Goal: Task Accomplishment & Management: Complete application form

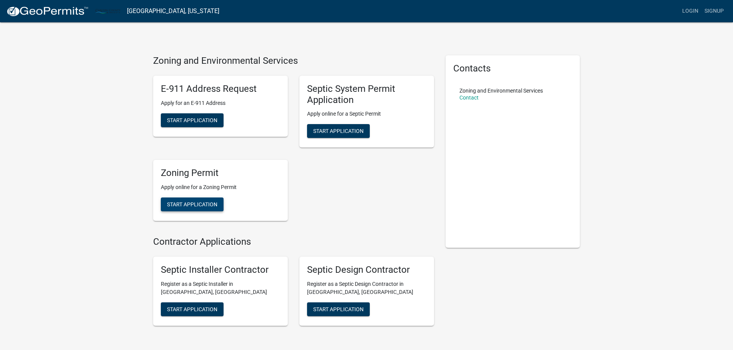
click at [180, 208] on span "Start Application" at bounding box center [192, 205] width 50 height 6
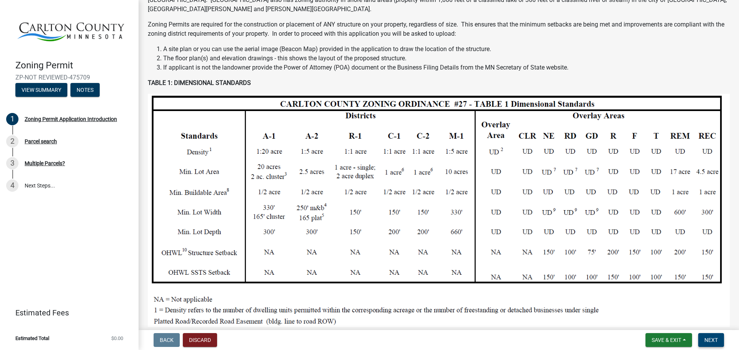
scroll to position [83, 0]
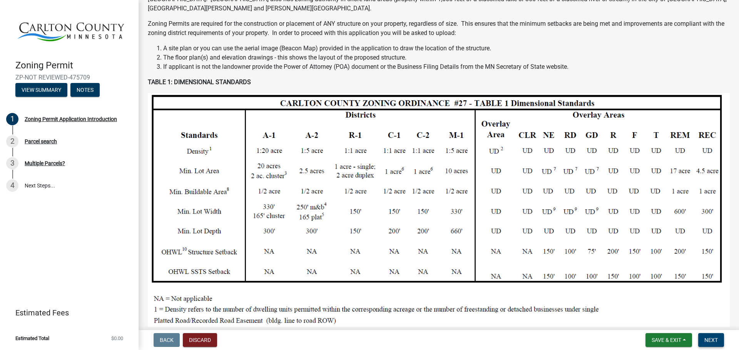
click at [700, 340] on button "Next" at bounding box center [711, 341] width 26 height 14
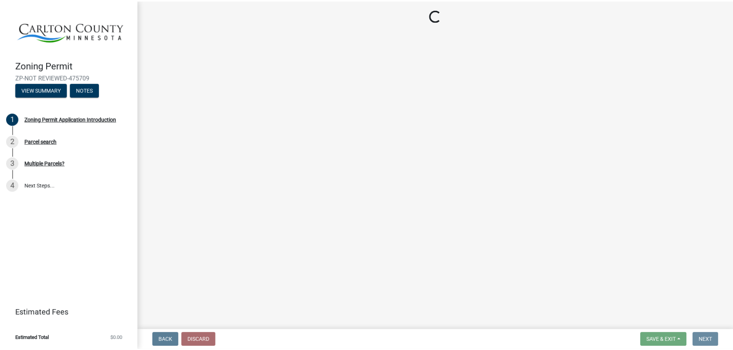
scroll to position [0, 0]
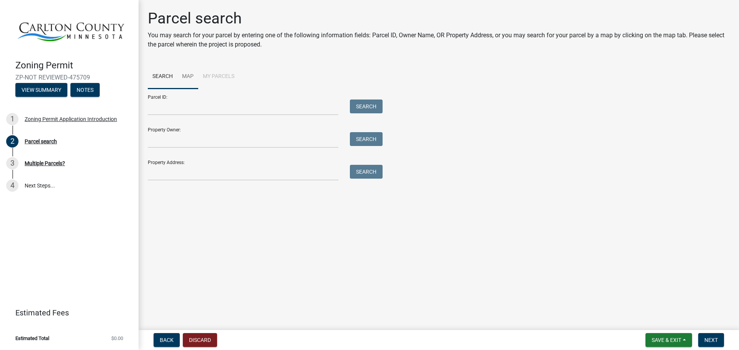
click at [194, 76] on link "Map" at bounding box center [187, 77] width 21 height 25
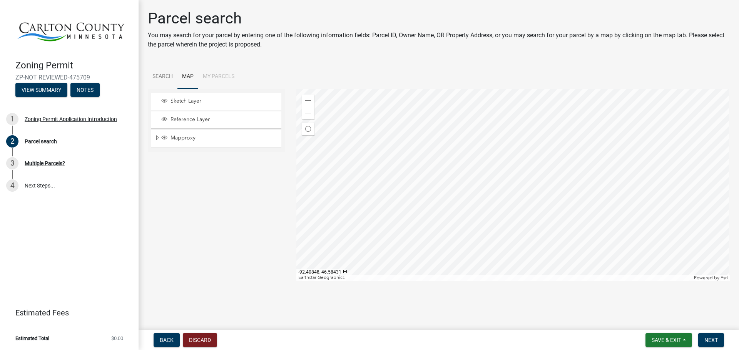
click at [454, 125] on div at bounding box center [513, 185] width 434 height 192
click at [459, 213] on div at bounding box center [513, 185] width 434 height 192
click at [445, 255] on div at bounding box center [513, 185] width 434 height 192
click at [172, 88] on link "Search" at bounding box center [163, 77] width 30 height 25
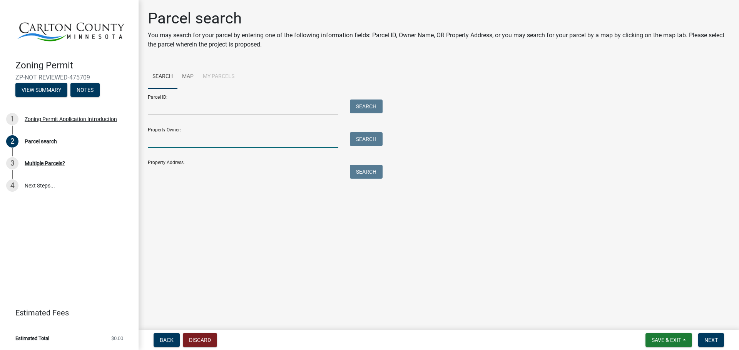
click at [187, 148] on input "Property Owner:" at bounding box center [243, 140] width 190 height 16
type input "super d leasing"
click at [367, 146] on button "Search" at bounding box center [366, 139] width 33 height 14
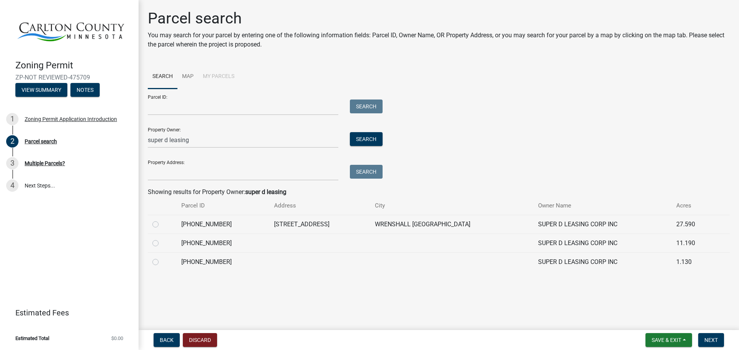
click at [162, 239] on label at bounding box center [162, 239] width 0 height 0
click at [162, 244] on input "radio" at bounding box center [164, 241] width 5 height 5
radio input "true"
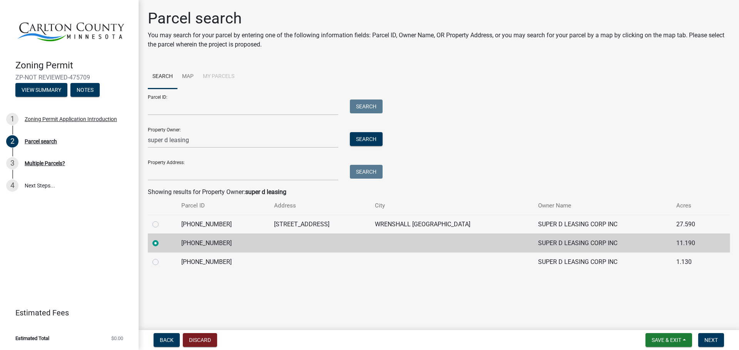
click at [160, 229] on div at bounding box center [162, 224] width 20 height 9
click at [162, 220] on label at bounding box center [162, 220] width 0 height 0
click at [162, 225] on input "radio" at bounding box center [164, 222] width 5 height 5
radio input "true"
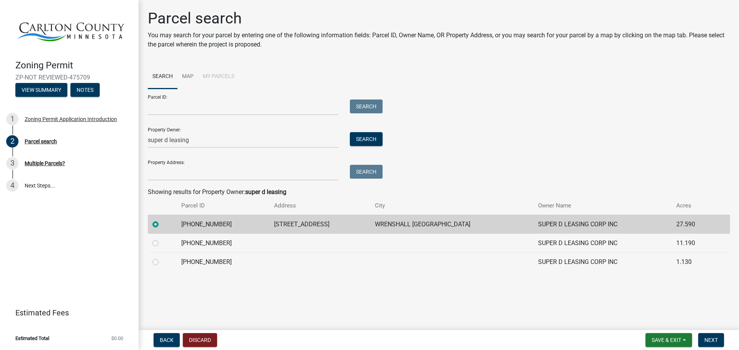
click at [583, 125] on div "Parcel ID: Search Property Owner: super d leasing Search Property Address: Sear…" at bounding box center [439, 135] width 582 height 92
click at [452, 154] on div "Parcel ID: Search Property Owner: super d leasing Search Property Address: Sear…" at bounding box center [439, 135] width 582 height 92
click at [713, 330] on nav "Back Discard Save & Exit Save Save & Exit Next" at bounding box center [438, 340] width 600 height 20
click at [712, 334] on button "Next" at bounding box center [711, 341] width 26 height 14
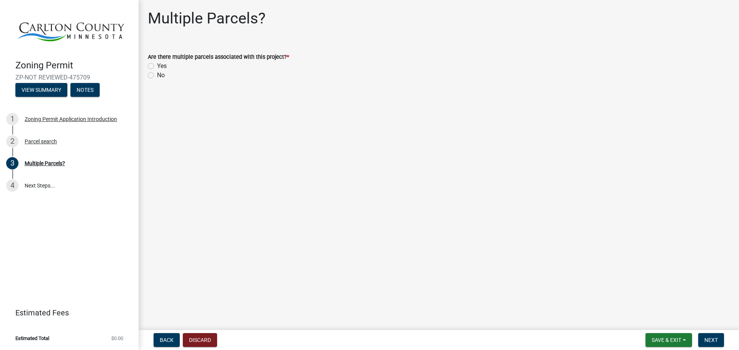
click at [157, 79] on label "No" at bounding box center [161, 75] width 8 height 9
click at [157, 76] on input "No" at bounding box center [159, 73] width 5 height 5
radio input "true"
click at [706, 341] on span "Next" at bounding box center [710, 340] width 13 height 6
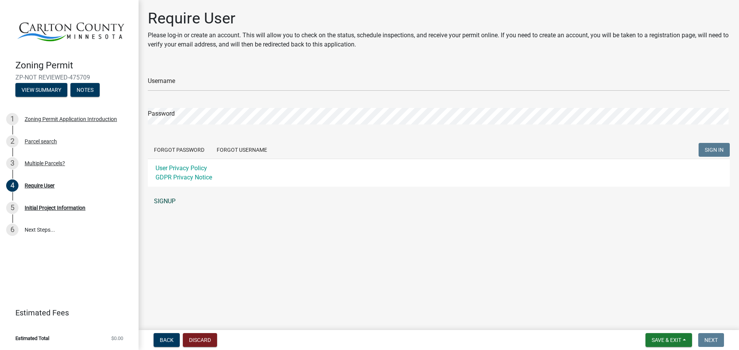
click at [172, 209] on link "SIGNUP" at bounding box center [439, 201] width 582 height 15
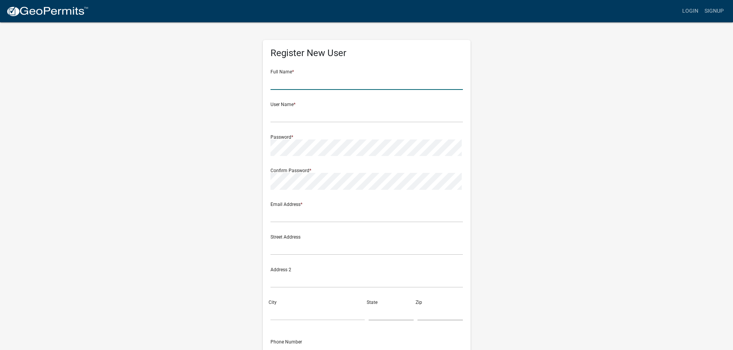
click at [332, 88] on input "text" at bounding box center [366, 82] width 192 height 16
type input "Troy Joseph Del Zotto"
type input "d.chapinski@delzottolink.com"
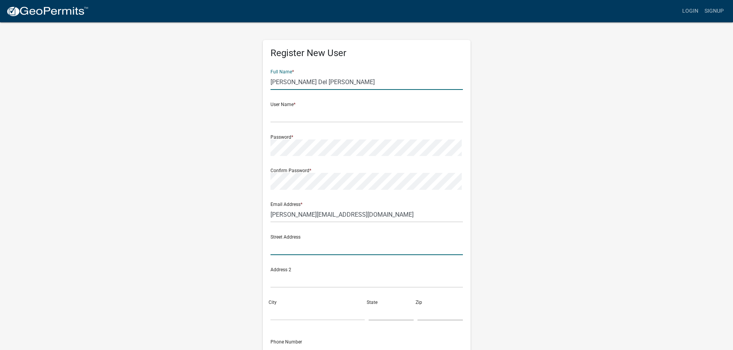
type input "[STREET_ADDRESS]"
type input "Wrenshall"
type input "MN"
type input "55797"
type input "2183843066"
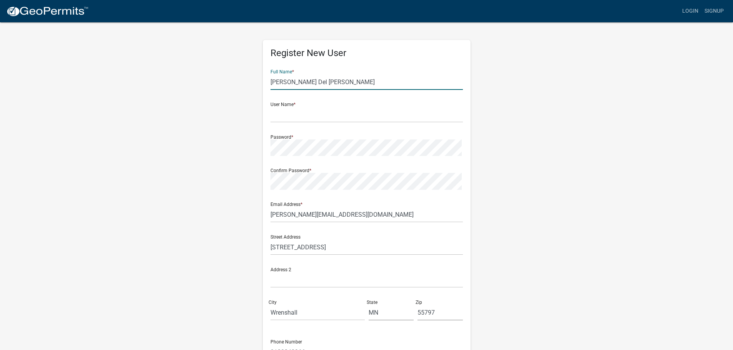
drag, startPoint x: 304, startPoint y: 85, endPoint x: 313, endPoint y: 87, distance: 9.3
click at [304, 85] on input "Troy Joseph Del Zotto" at bounding box center [366, 82] width 192 height 16
type input "[PERSON_NAME] Del [PERSON_NAME]"
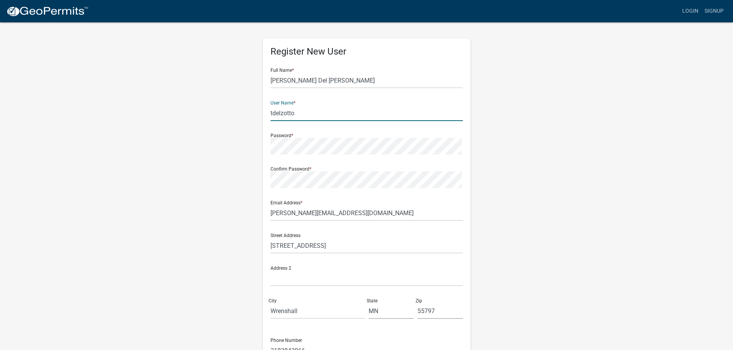
type input "tdelzotto"
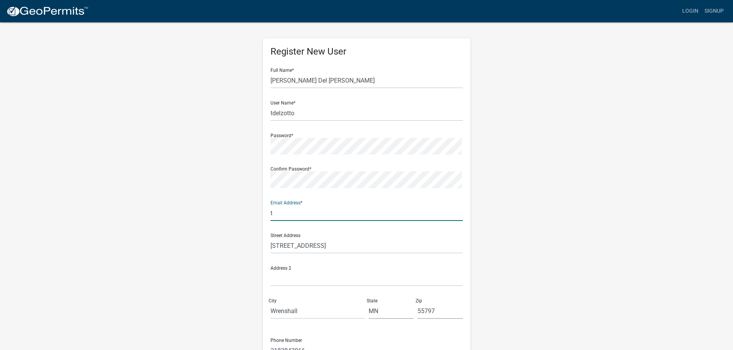
type input "[PERSON_NAME][EMAIL_ADDRESS][DOMAIN_NAME]"
type input "5701"
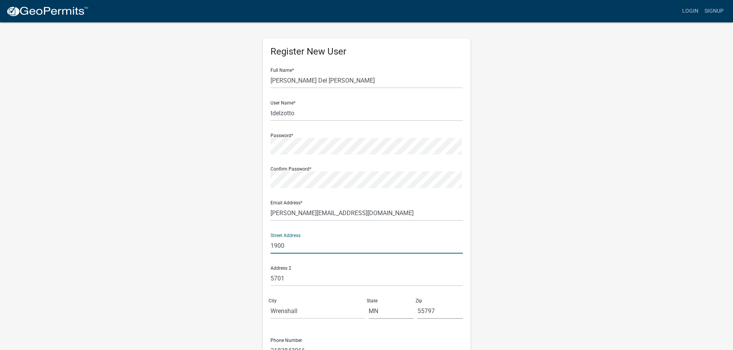
type input "[STREET_ADDRESS]"
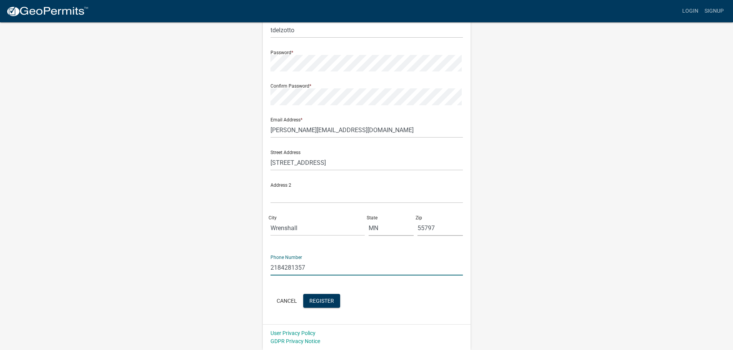
type input "2184281357"
click at [593, 225] on wm-register-view "more_horiz Login Signup Register New User Full Name * Troy Del Zotto User Name …" at bounding box center [366, 132] width 733 height 435
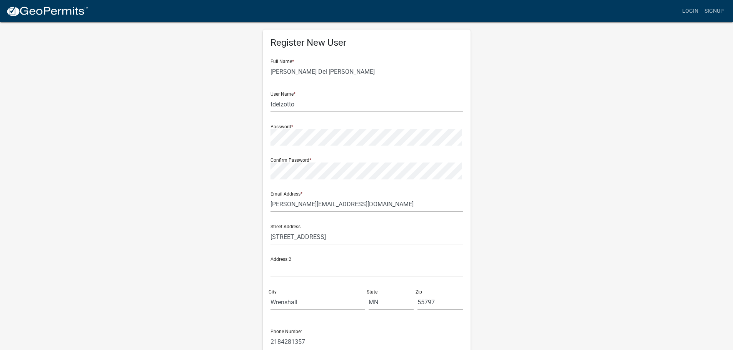
scroll to position [0, 0]
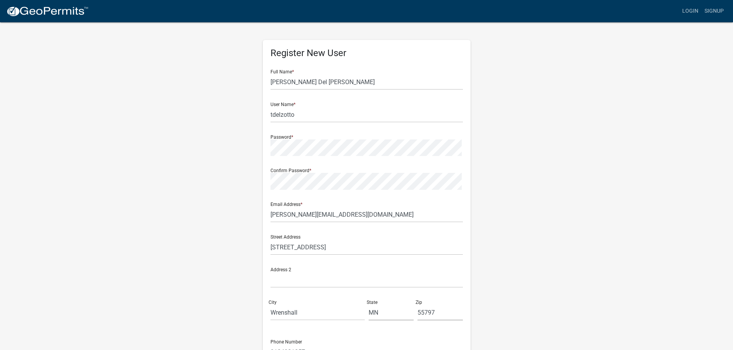
drag, startPoint x: 634, startPoint y: 111, endPoint x: 624, endPoint y: 33, distance: 78.3
click at [634, 110] on wm-register-view "more_horiz Login Signup Register New User Full Name * Troy Del Zotto User Name …" at bounding box center [366, 217] width 733 height 435
click at [382, 180] on div "Confirm Password *" at bounding box center [366, 175] width 192 height 27
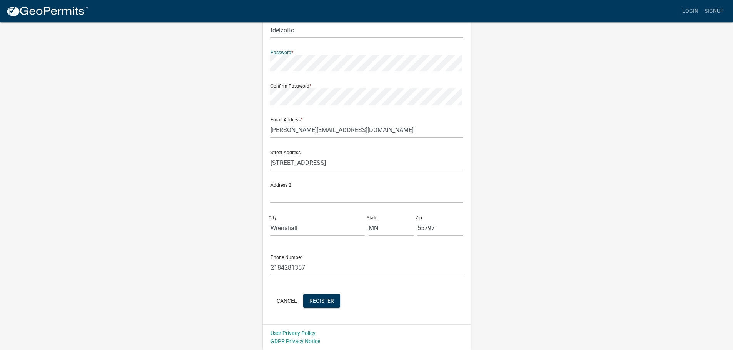
scroll to position [108, 0]
click at [313, 304] on button "Register" at bounding box center [321, 301] width 37 height 14
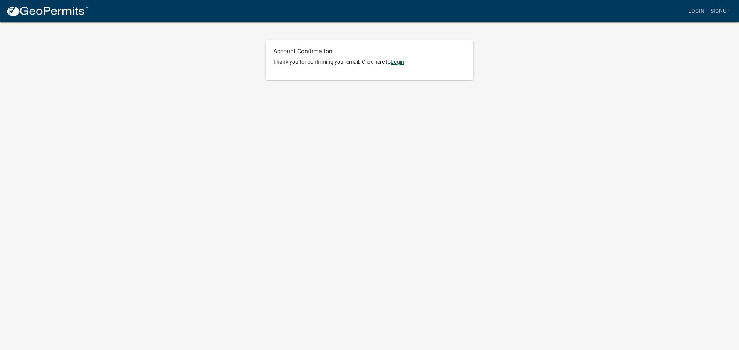
click at [404, 63] on link "Login" at bounding box center [396, 62] width 13 height 6
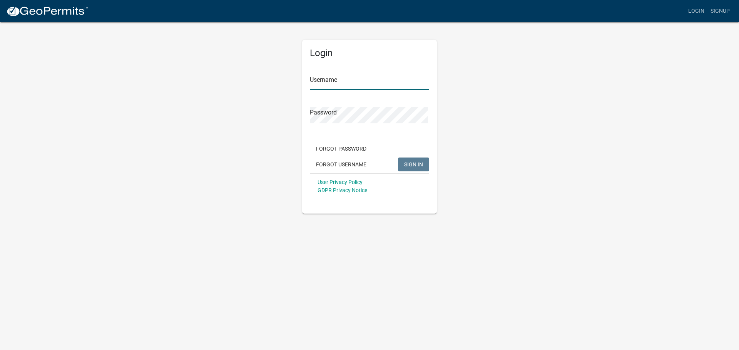
type input "tdelzotto"
click at [336, 83] on input "tdelzotto" at bounding box center [369, 82] width 119 height 16
drag, startPoint x: 412, startPoint y: 162, endPoint x: 416, endPoint y: 166, distance: 6.0
click at [414, 163] on div "Forgot Password Forgot Username SIGN IN" at bounding box center [369, 158] width 119 height 32
click at [416, 166] on button "SIGN IN" at bounding box center [413, 165] width 31 height 14
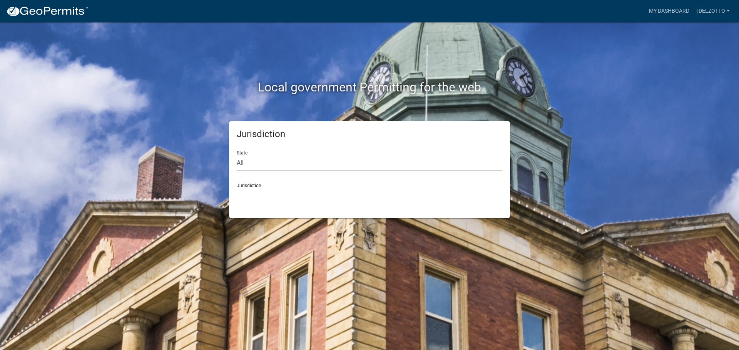
click at [268, 176] on form "State All [US_STATE] [US_STATE] [US_STATE] [US_STATE] [US_STATE] [US_STATE] [US…" at bounding box center [369, 174] width 265 height 59
click at [280, 169] on select "All [US_STATE] [US_STATE] [US_STATE] [US_STATE] [US_STATE] [US_STATE] [US_STATE…" at bounding box center [369, 163] width 265 height 16
click at [692, 17] on link "tdelzotto" at bounding box center [712, 11] width 40 height 15
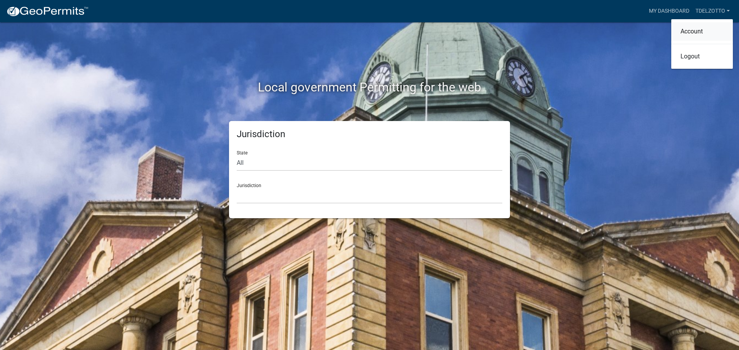
click at [684, 29] on link "Account" at bounding box center [702, 31] width 62 height 18
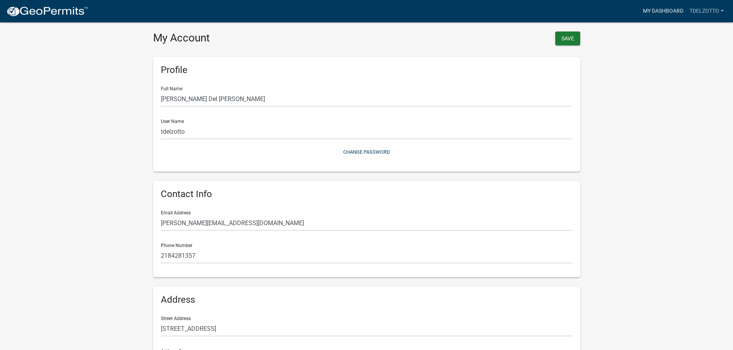
click at [665, 14] on link "My Dashboard" at bounding box center [663, 11] width 47 height 15
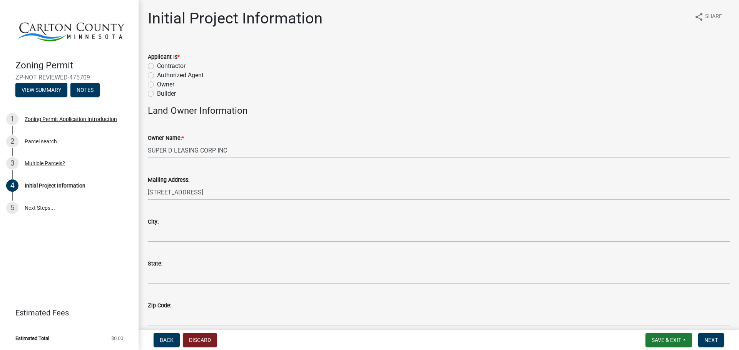
click at [157, 89] on label "Owner" at bounding box center [165, 84] width 17 height 9
click at [157, 85] on input "Owner" at bounding box center [159, 82] width 5 height 5
radio input "true"
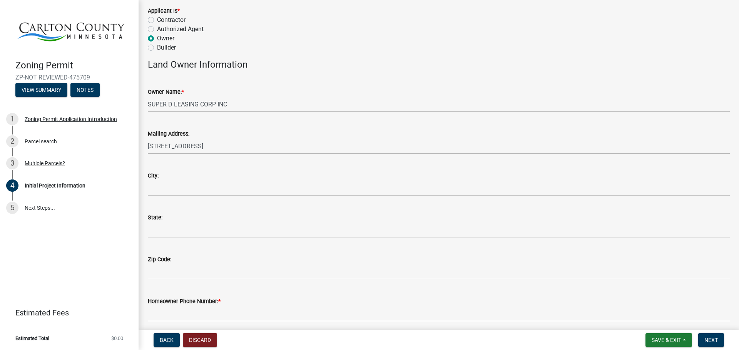
scroll to position [47, 0]
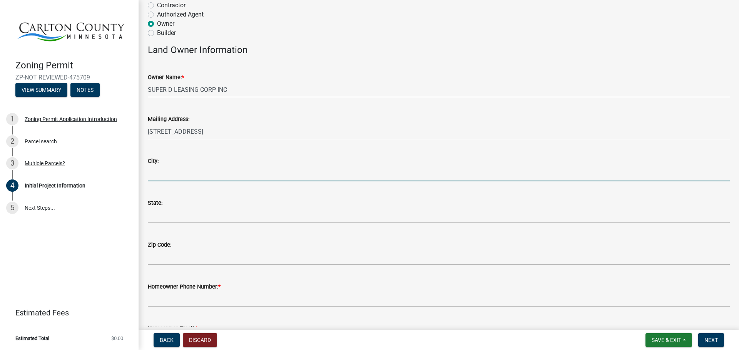
click at [248, 182] on input "City:" at bounding box center [439, 174] width 582 height 16
click at [252, 181] on input "City:" at bounding box center [439, 173] width 582 height 16
type input "wrenshall"
type input "Wrenshall"
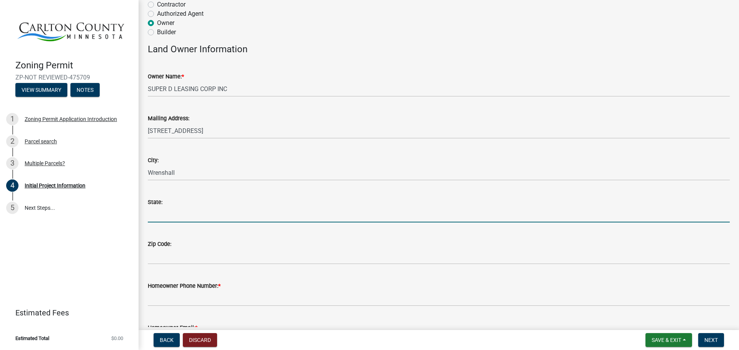
type input "m"
type input "MN"
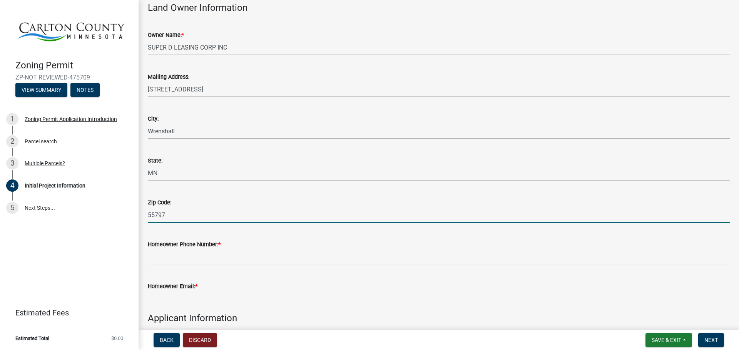
scroll to position [104, 0]
type input "55797"
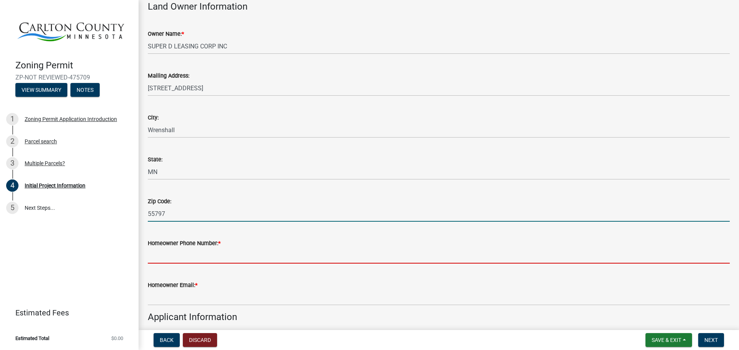
click at [342, 264] on input "Homeowner Phone Number: *" at bounding box center [439, 256] width 582 height 16
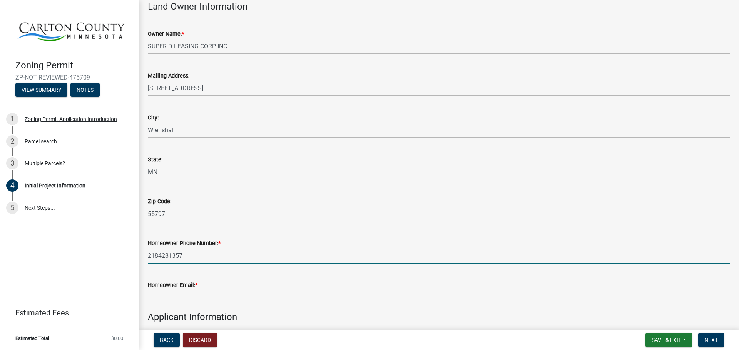
type input "2184281357"
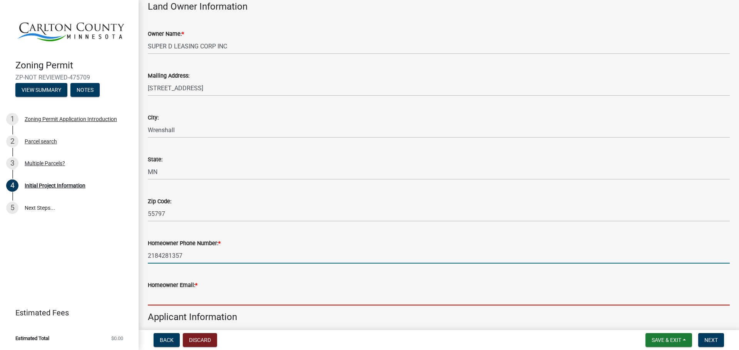
scroll to position [108, 0]
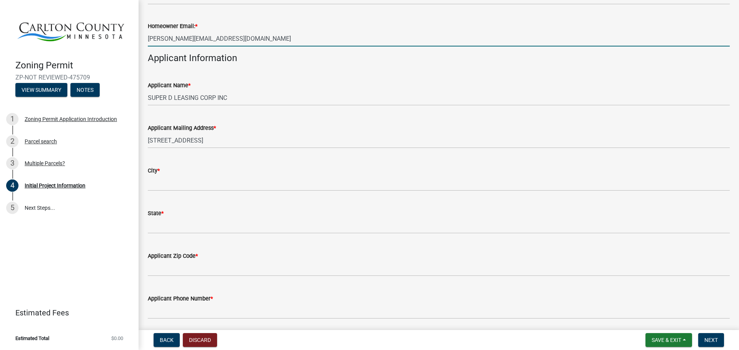
type input "[PERSON_NAME][EMAIL_ADDRESS][DOMAIN_NAME]"
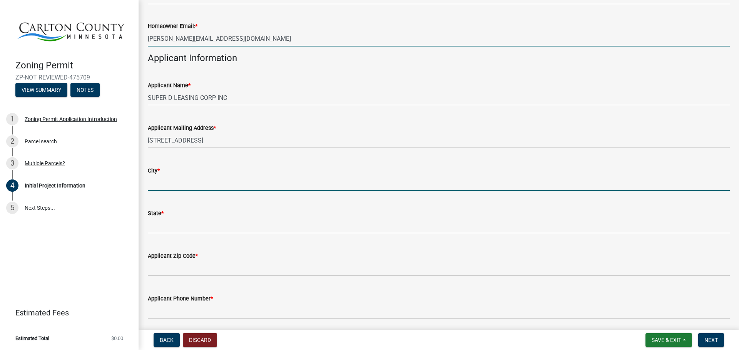
click at [289, 191] on input "City *" at bounding box center [439, 183] width 582 height 16
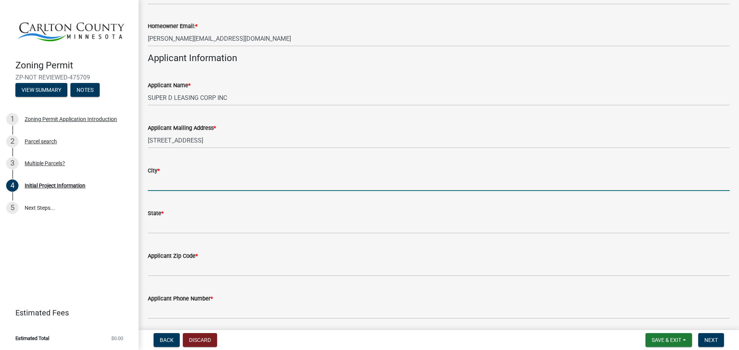
scroll to position [364, 0]
click at [312, 187] on div "City *" at bounding box center [439, 173] width 582 height 36
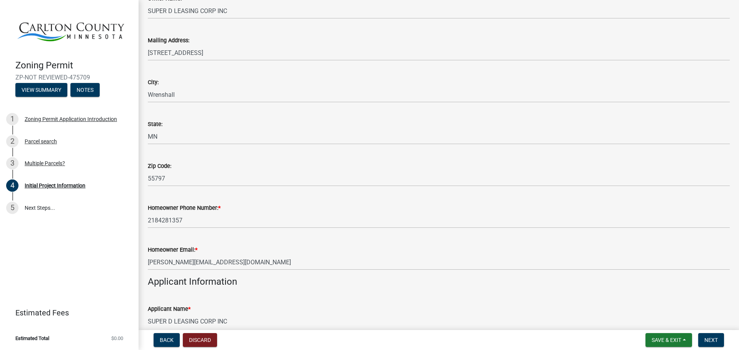
scroll to position [140, 0]
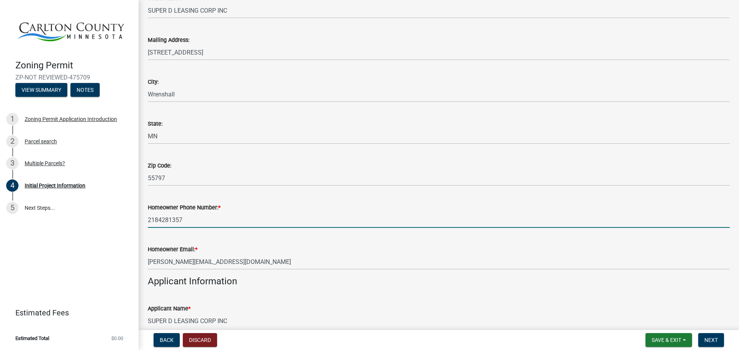
click at [218, 228] on input "2184281357" at bounding box center [439, 220] width 582 height 16
type input "2183843066"
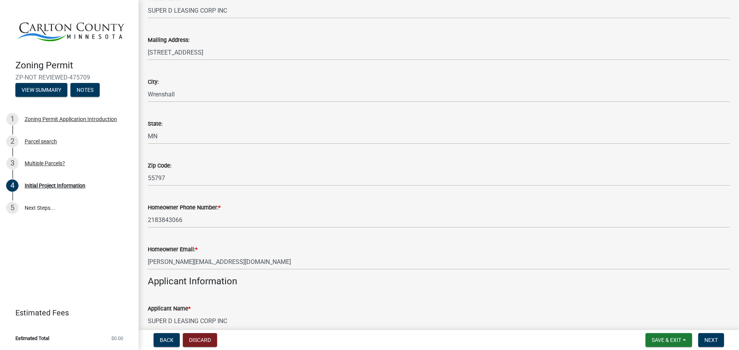
scroll to position [326, 0]
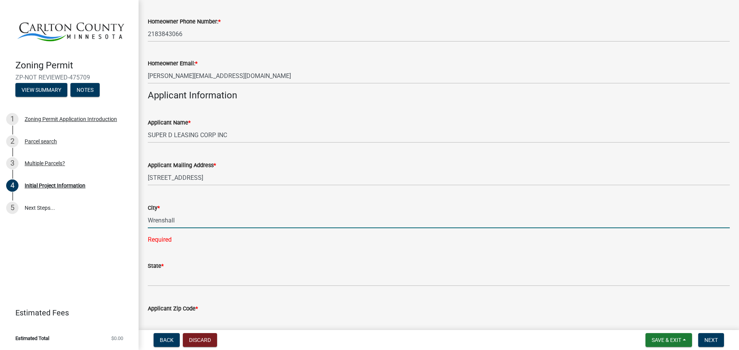
type input "Wrenshall"
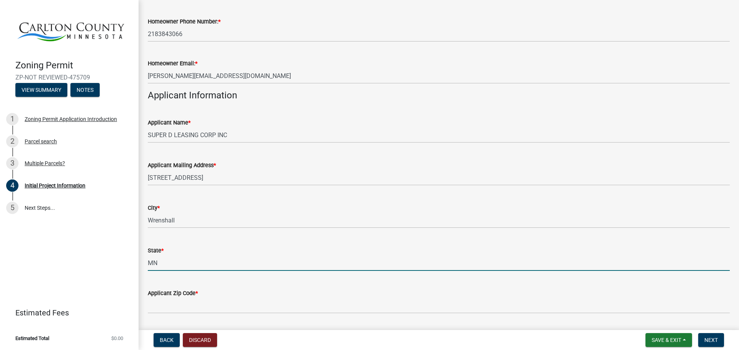
type input "MN"
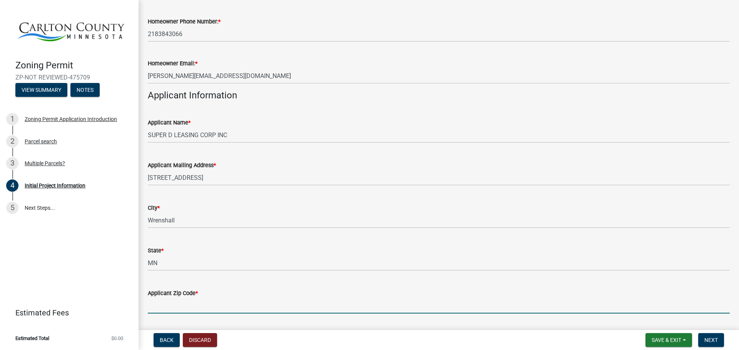
scroll to position [507, 0]
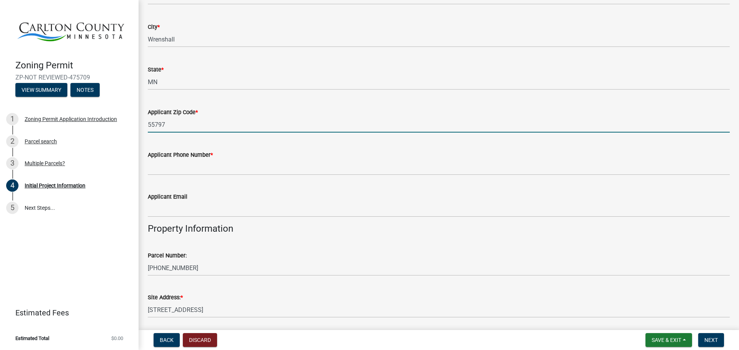
type input "55797"
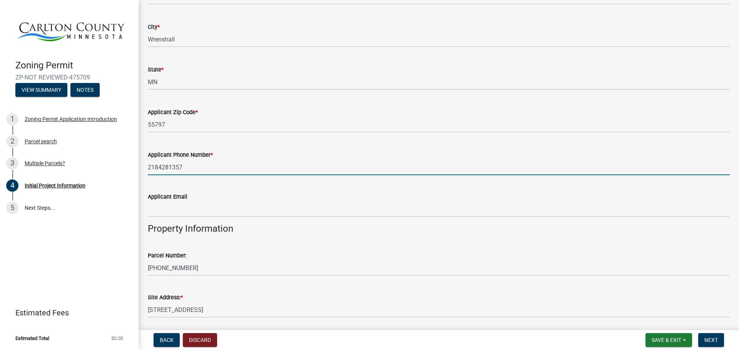
type input "2184281357"
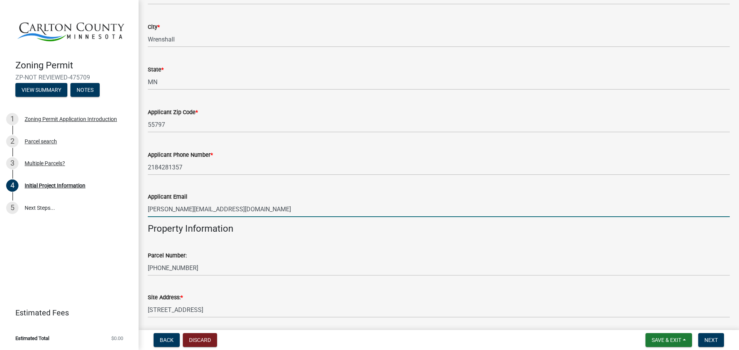
type input "[PERSON_NAME][EMAIL_ADDRESS][DOMAIN_NAME]"
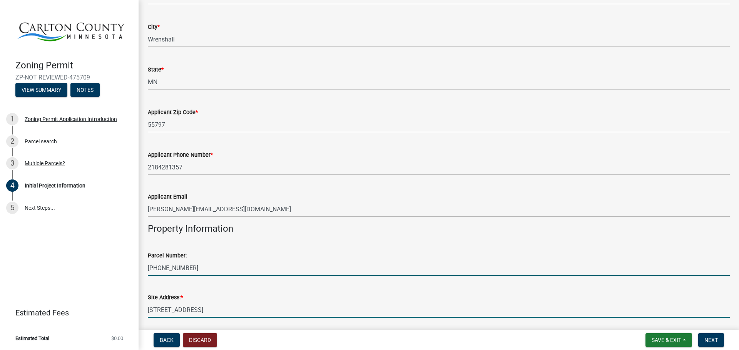
scroll to position [704, 0]
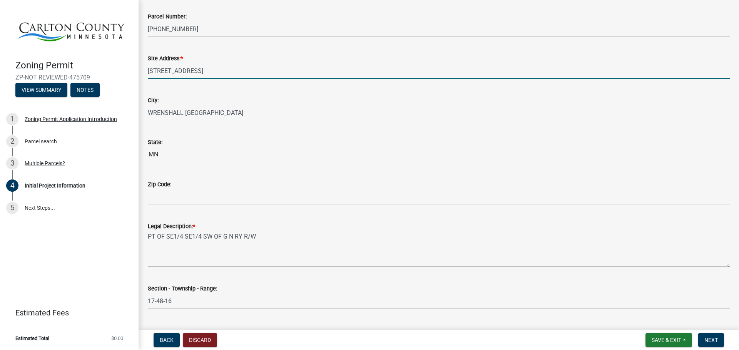
click at [335, 189] on div "Zip Code:" at bounding box center [439, 184] width 582 height 9
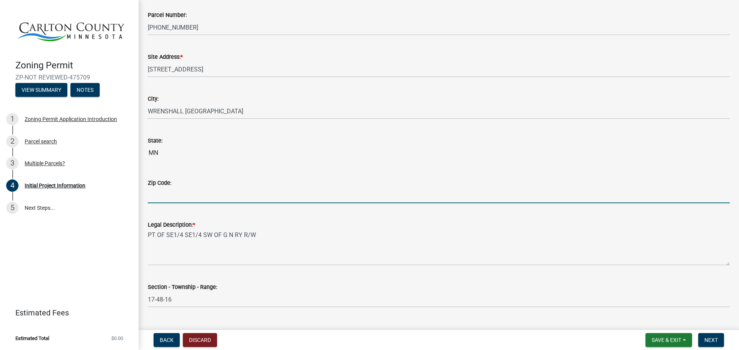
click at [336, 203] on input "Zip Code:" at bounding box center [439, 196] width 582 height 16
type input "55797"
click at [548, 229] on div "Legal Description: *" at bounding box center [439, 224] width 582 height 9
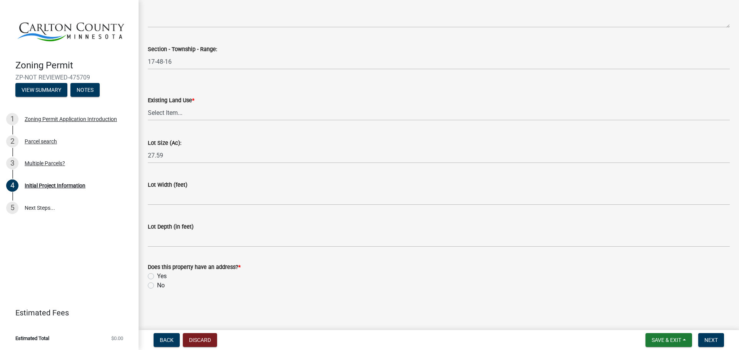
scroll to position [1066, 0]
click at [157, 274] on label "Yes" at bounding box center [162, 276] width 10 height 9
click at [157, 274] on input "Yes" at bounding box center [159, 274] width 5 height 5
radio input "true"
click at [157, 274] on label "Yes" at bounding box center [162, 276] width 10 height 9
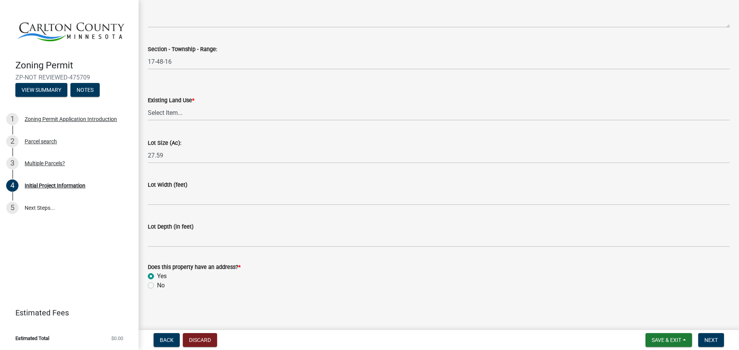
click at [157, 274] on input "Yes" at bounding box center [159, 274] width 5 height 5
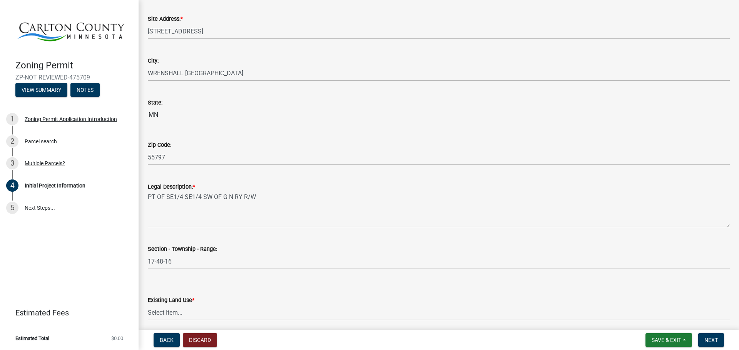
scroll to position [786, 0]
click at [712, 340] on span "Next" at bounding box center [710, 340] width 13 height 6
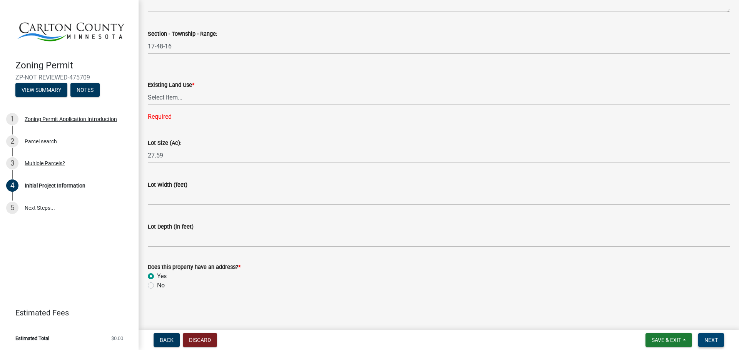
scroll to position [1082, 0]
click at [219, 90] on select "Select Item... Residential Commercial Recreational/hunting Agricultural" at bounding box center [439, 98] width 582 height 16
click at [148, 93] on select "Select Item... Residential Commercial Recreational/hunting Agricultural" at bounding box center [439, 98] width 582 height 16
select select "9b442bb4-a0b4-4a0c-aab0-dfe7fca116e4"
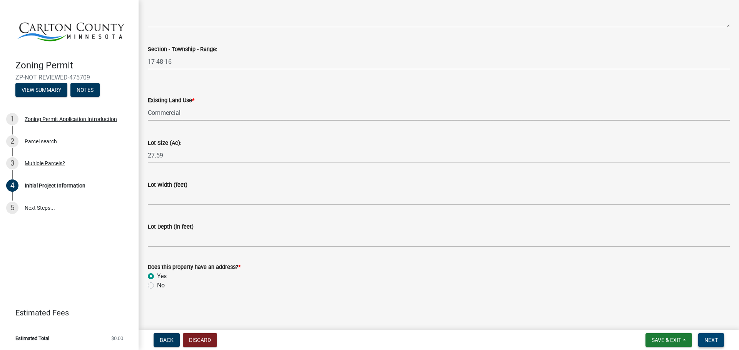
click at [709, 344] on button "Next" at bounding box center [711, 341] width 26 height 14
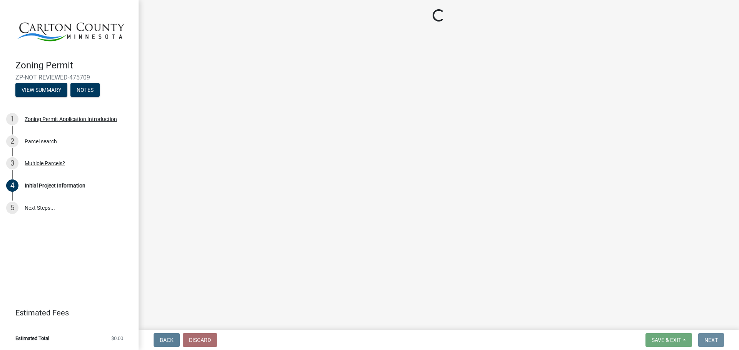
scroll to position [0, 0]
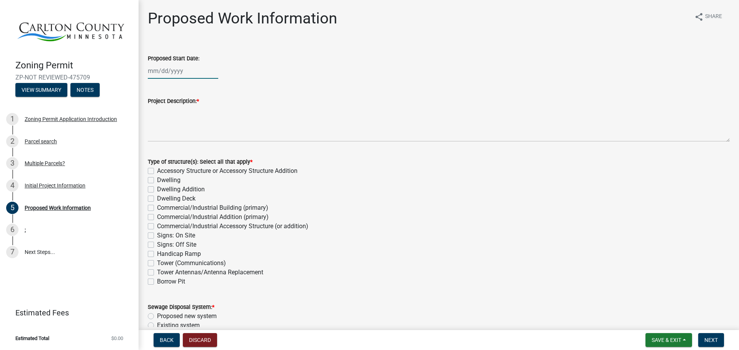
click at [187, 79] on div at bounding box center [183, 71] width 70 height 16
select select "9"
select select "2025"
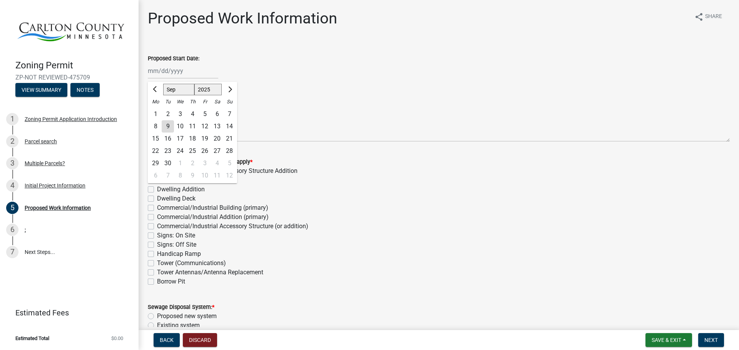
click at [167, 157] on div "23" at bounding box center [168, 151] width 12 height 12
type input "09/23/2025"
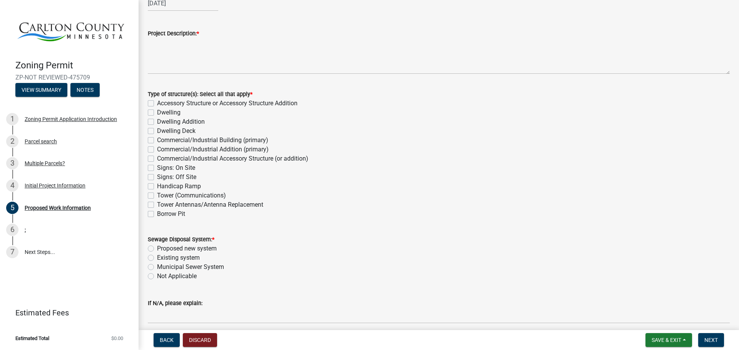
scroll to position [87, 0]
